Goal: Register for event/course

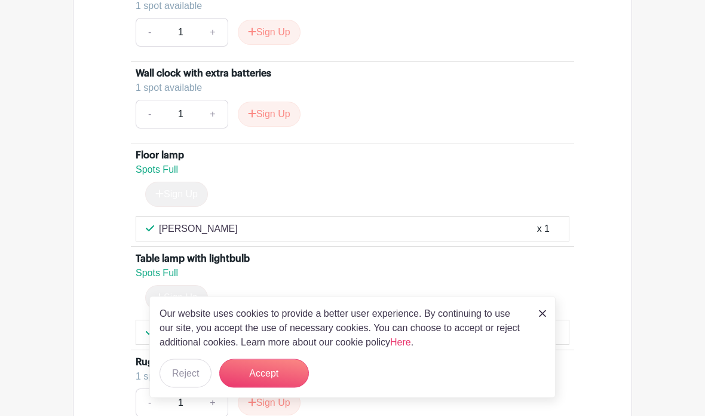
scroll to position [4286, 0]
click at [281, 388] on button "Accept" at bounding box center [264, 373] width 90 height 29
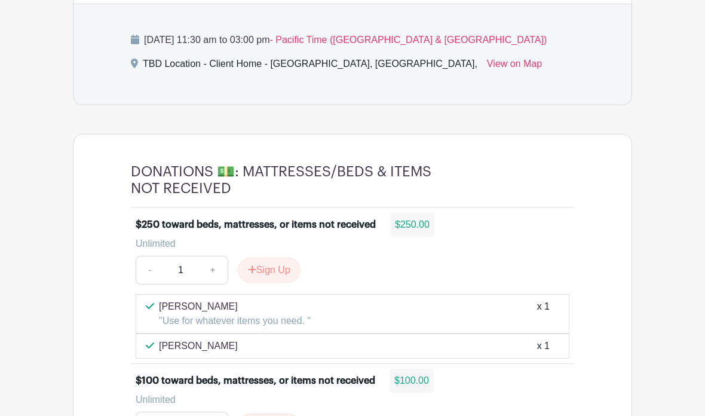
scroll to position [724, 0]
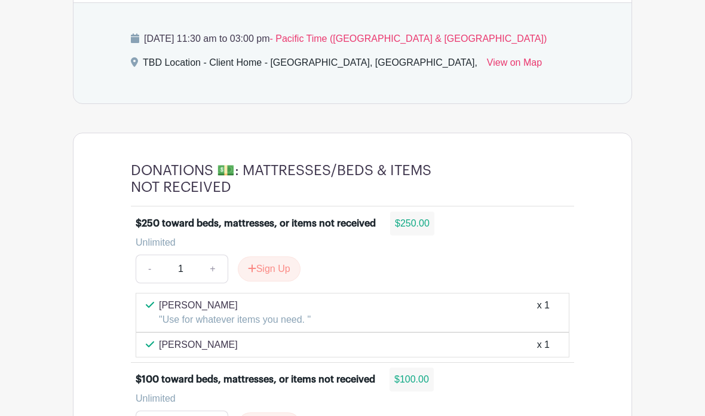
click at [212, 255] on link "+" at bounding box center [213, 269] width 30 height 29
click at [158, 255] on link "-" at bounding box center [149, 269] width 27 height 29
type input "1"
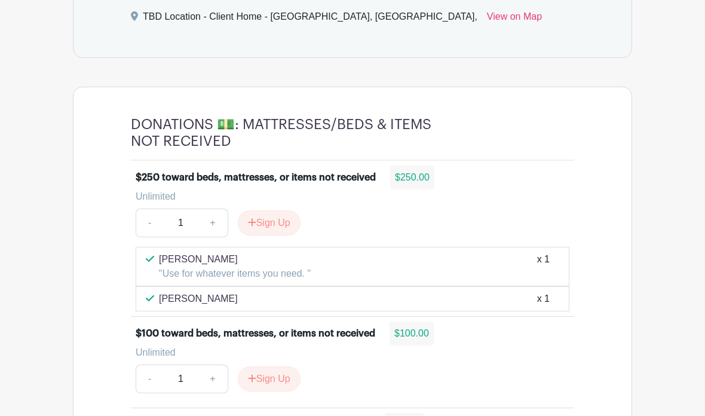
scroll to position [777, 0]
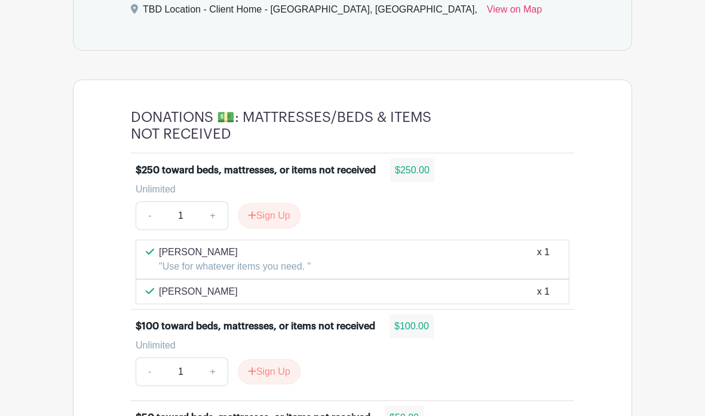
click at [281, 203] on button "Sign Up" at bounding box center [269, 215] width 63 height 25
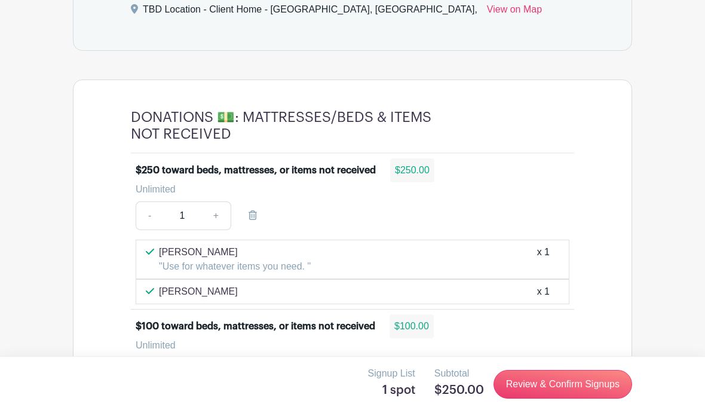
click at [568, 398] on link "Review & Confirm Signups" at bounding box center [562, 384] width 139 height 29
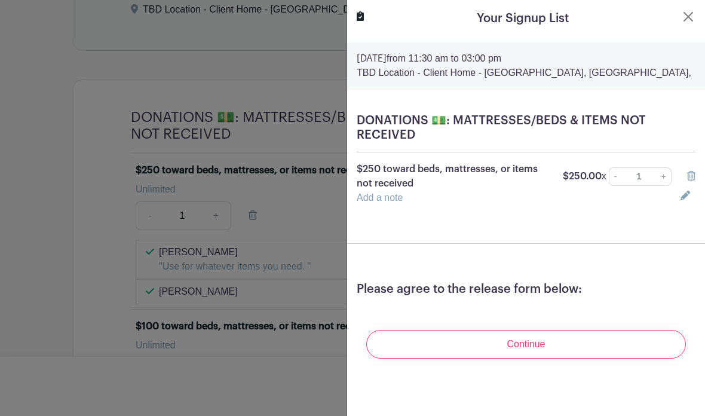
click at [546, 348] on input "Continue" at bounding box center [526, 344] width 320 height 29
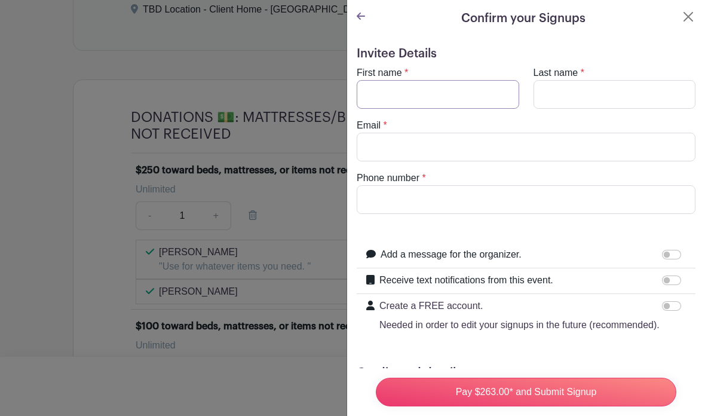
click at [434, 96] on input "First name" at bounding box center [438, 94] width 163 height 29
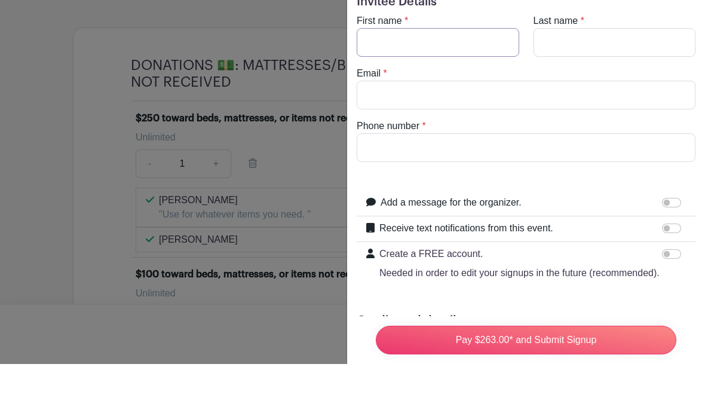
paste input "E"
type input "Emmelie"
click at [587, 80] on input "Last name" at bounding box center [615, 94] width 163 height 29
type input "[PERSON_NAME]"
click at [415, 133] on input "Email" at bounding box center [526, 147] width 339 height 29
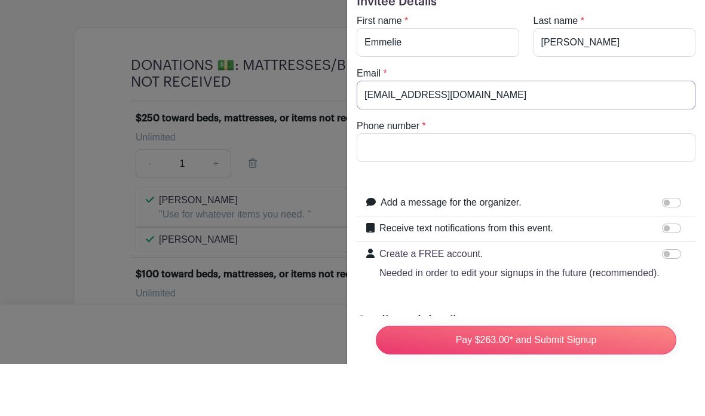
type input "[EMAIL_ADDRESS][DOMAIN_NAME]"
click at [456, 185] on input "Phone number" at bounding box center [526, 199] width 339 height 29
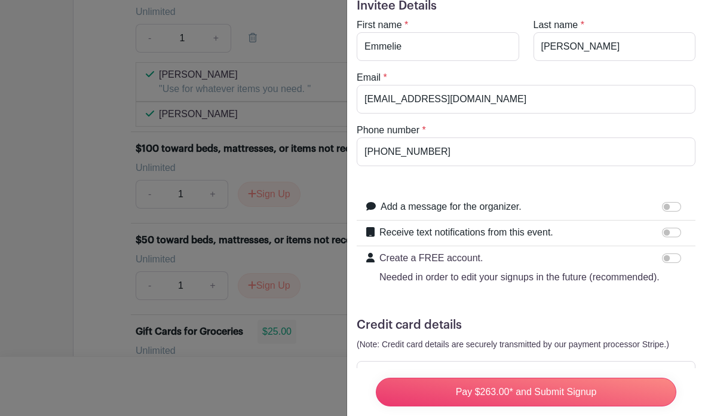
scroll to position [47, 0]
type input "[PHONE_NUMBER]"
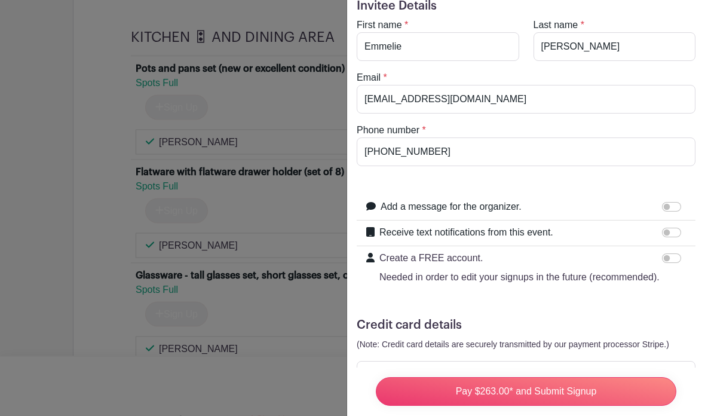
scroll to position [1664, 0]
click at [569, 406] on input "Pay $263.00* and Submit Signup" at bounding box center [526, 392] width 301 height 29
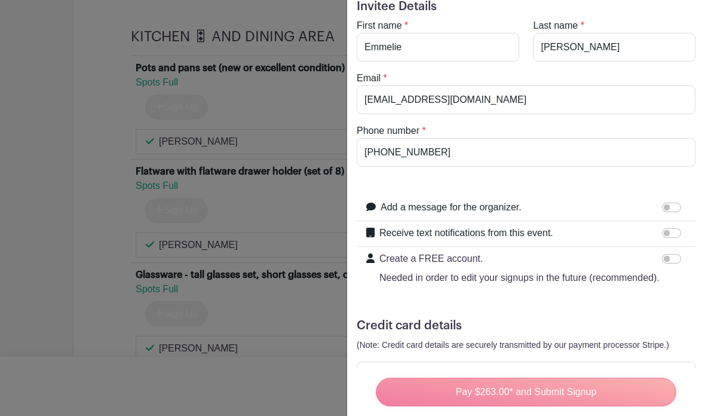
click at [602, 415] on div "Pay $263.00* and Submit Signup" at bounding box center [526, 392] width 320 height 48
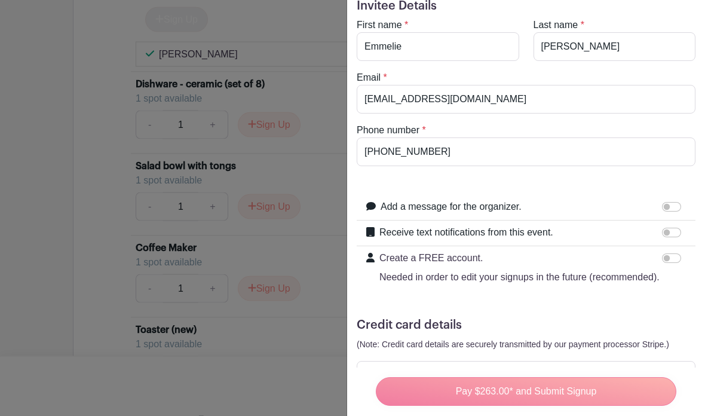
scroll to position [1959, 0]
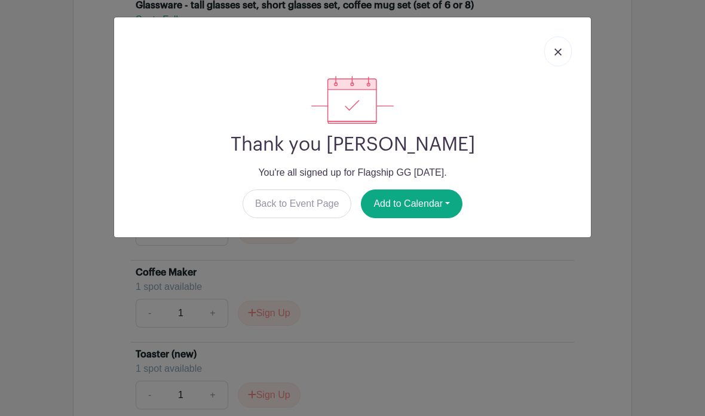
click at [566, 51] on link at bounding box center [557, 51] width 27 height 30
